Goal: Transaction & Acquisition: Book appointment/travel/reservation

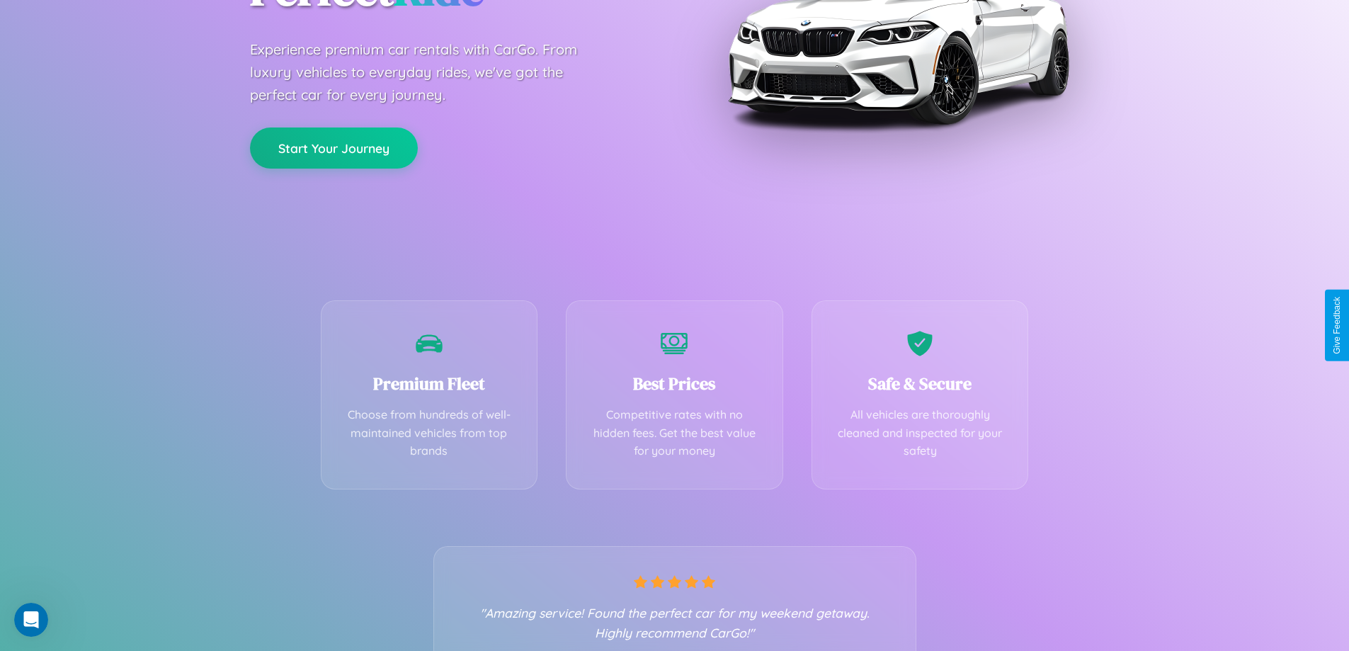
scroll to position [279, 0]
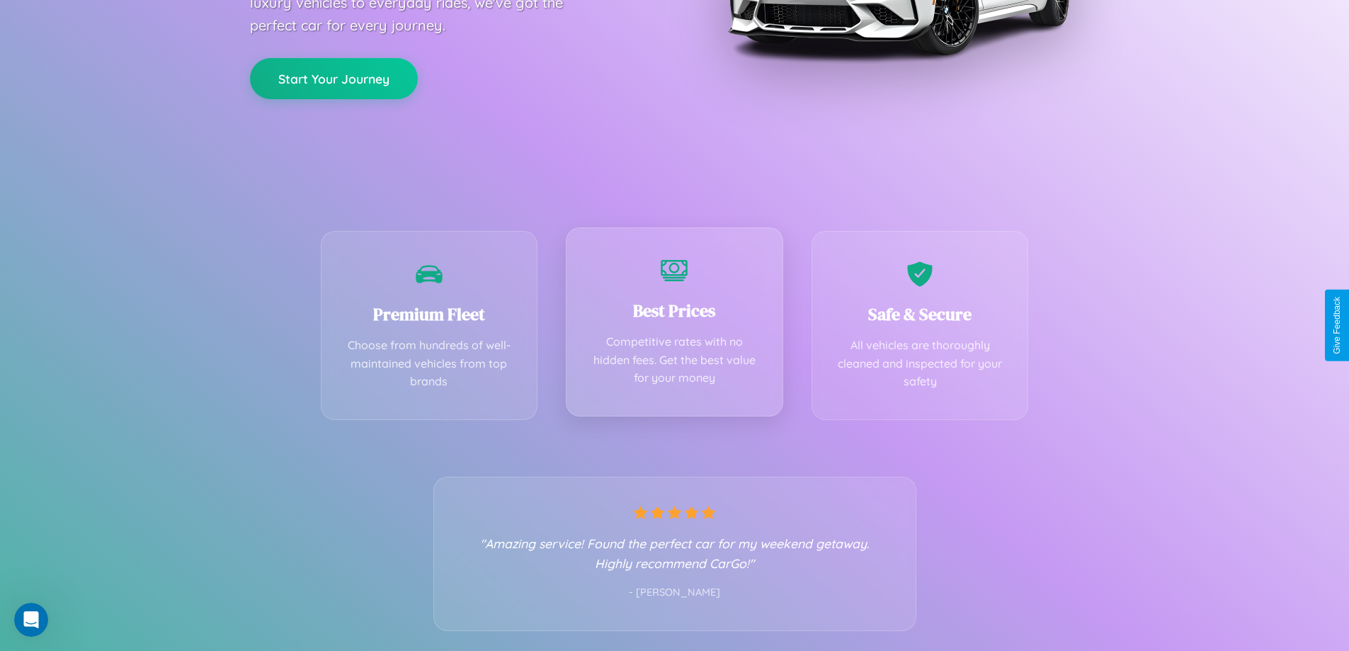
click at [674, 325] on div "Best Prices Competitive rates with no hidden fees. Get the best value for your …" at bounding box center [674, 321] width 217 height 189
click at [334, 77] on button "Start Your Journey" at bounding box center [334, 77] width 168 height 41
click at [334, 76] on button "Start Your Journey" at bounding box center [334, 77] width 168 height 41
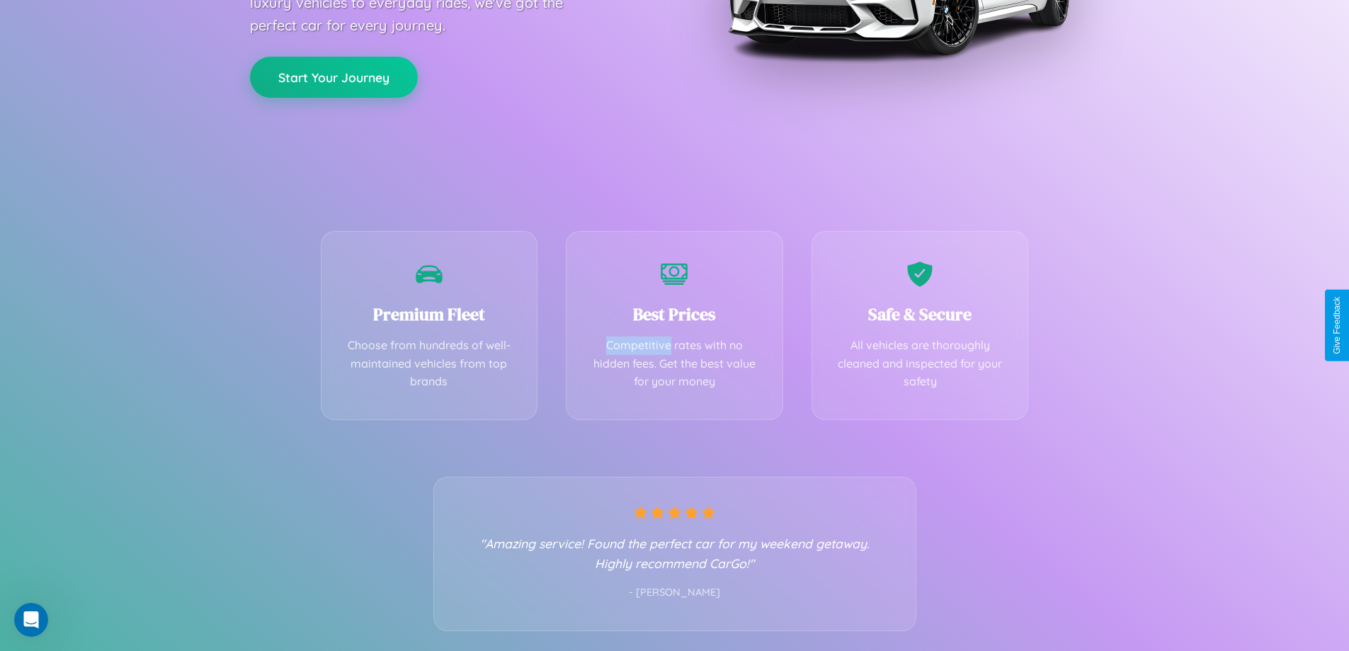
click at [334, 76] on button "Start Your Journey" at bounding box center [334, 77] width 168 height 41
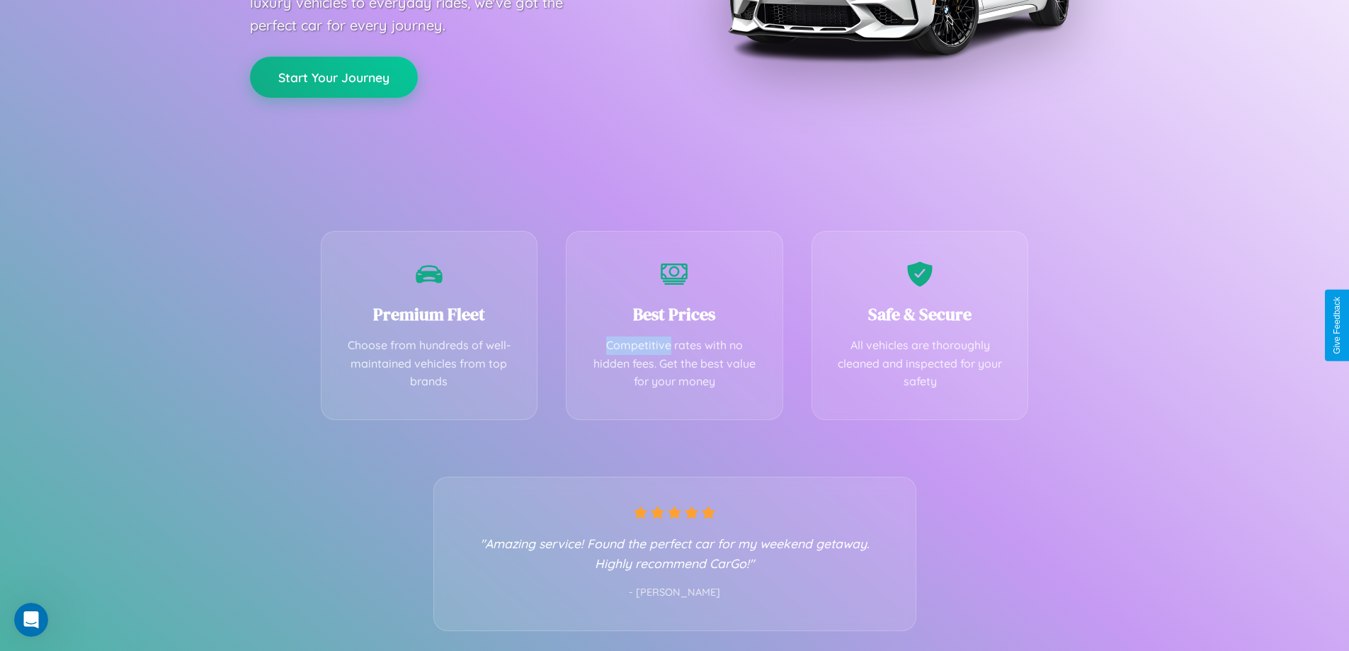
click at [334, 76] on button "Start Your Journey" at bounding box center [334, 77] width 168 height 41
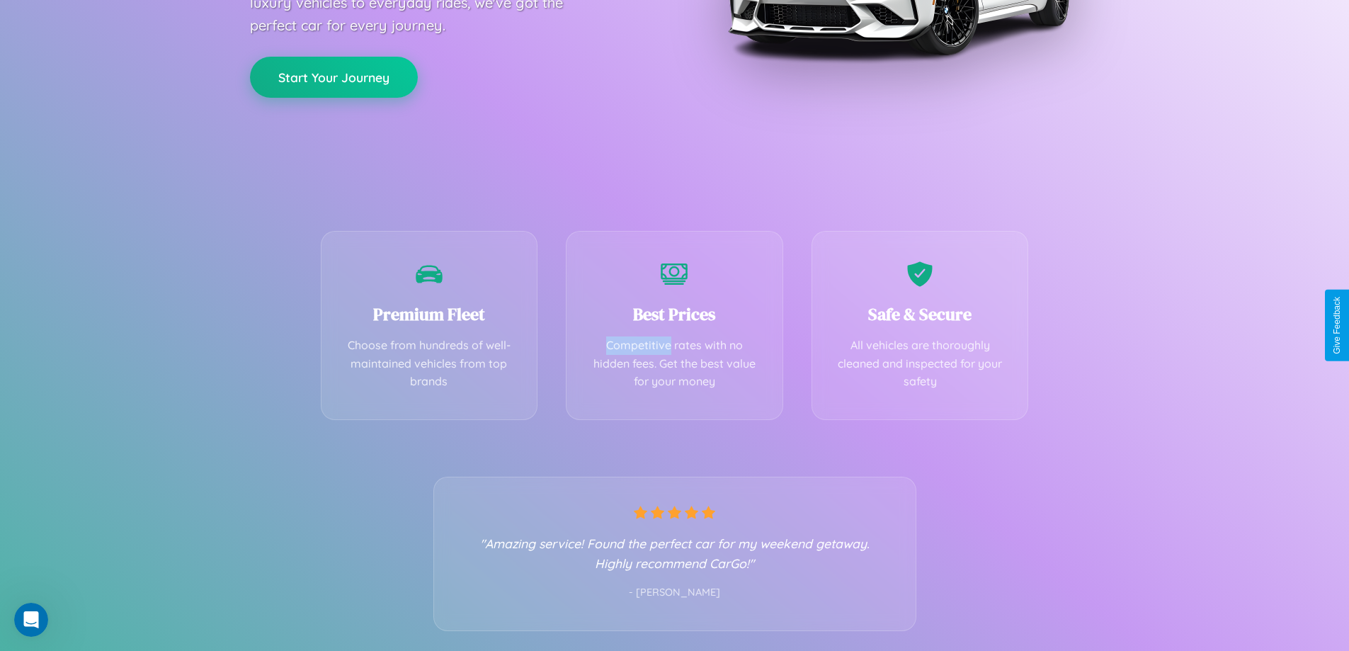
click at [334, 76] on button "Start Your Journey" at bounding box center [334, 77] width 168 height 41
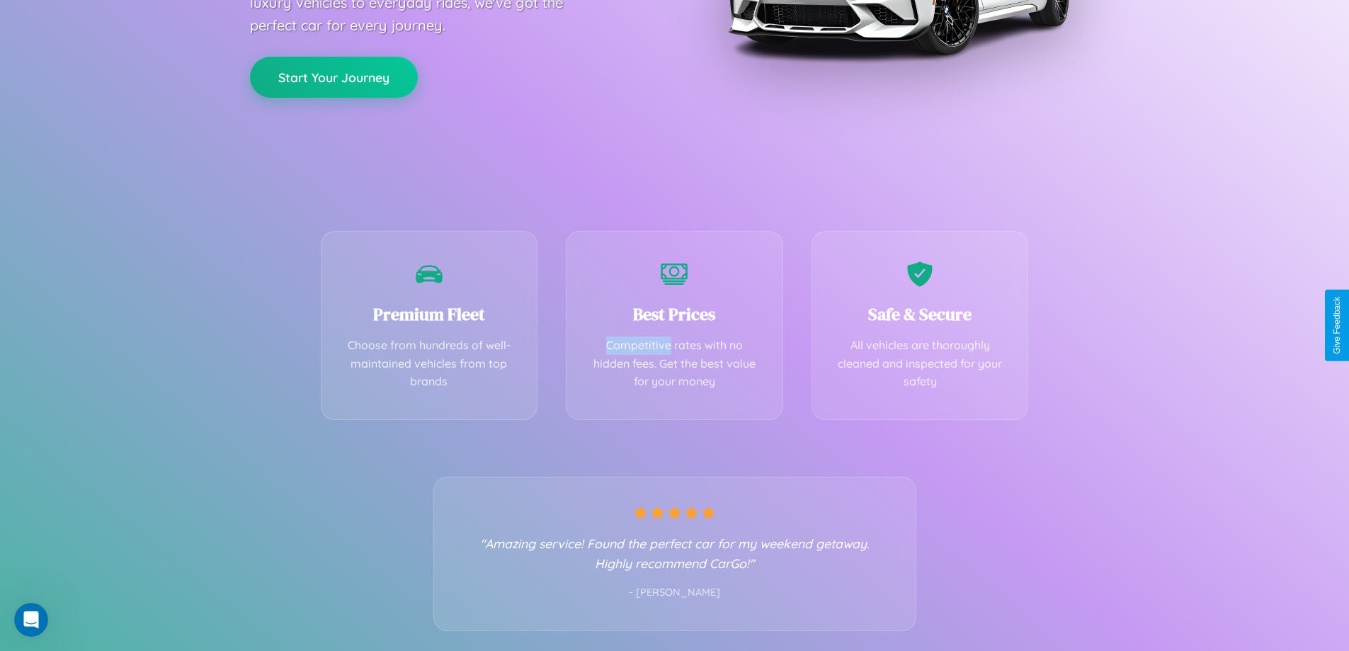
click at [334, 76] on button "Start Your Journey" at bounding box center [334, 77] width 168 height 41
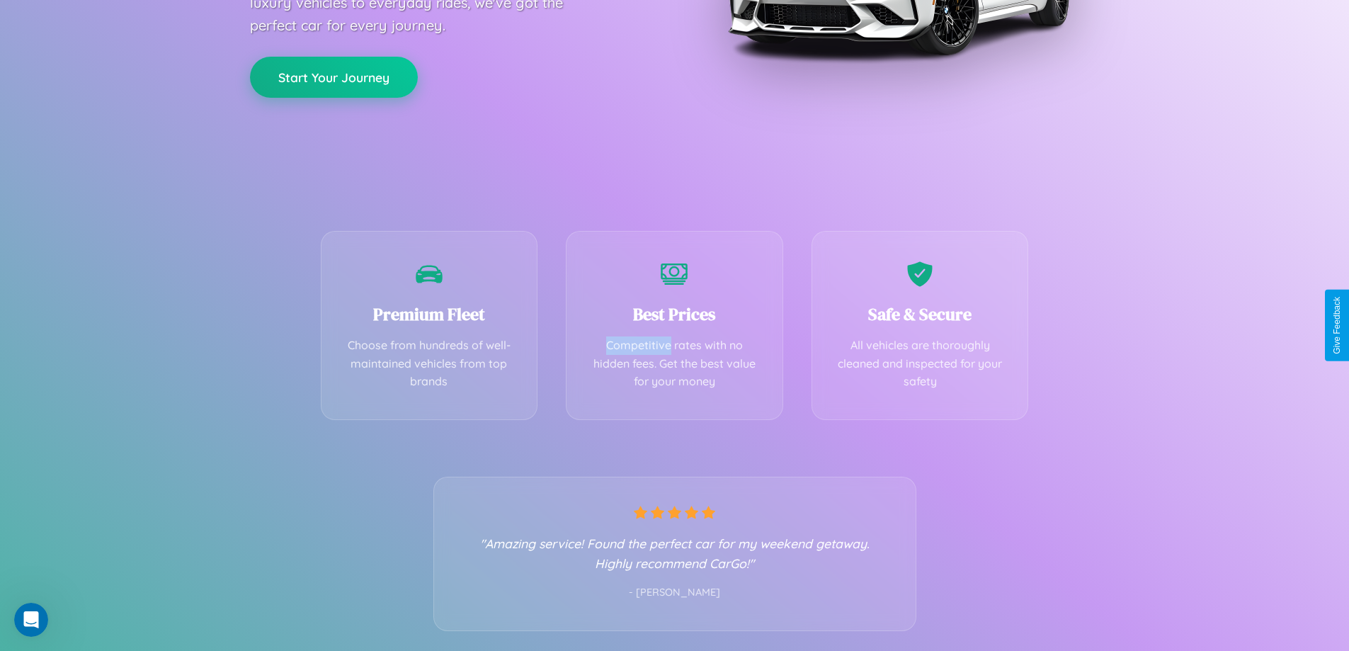
click at [334, 76] on button "Start Your Journey" at bounding box center [334, 77] width 168 height 41
